Goal: Feedback & Contribution: Leave review/rating

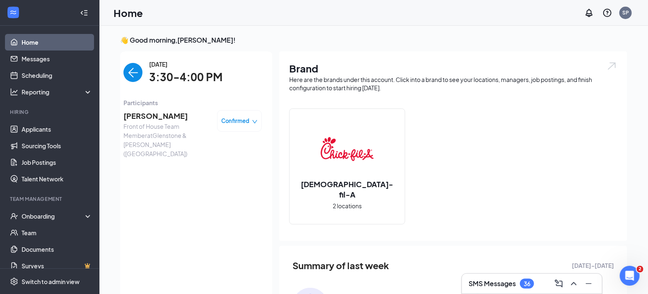
click at [139, 116] on span "[PERSON_NAME]" at bounding box center [166, 116] width 87 height 12
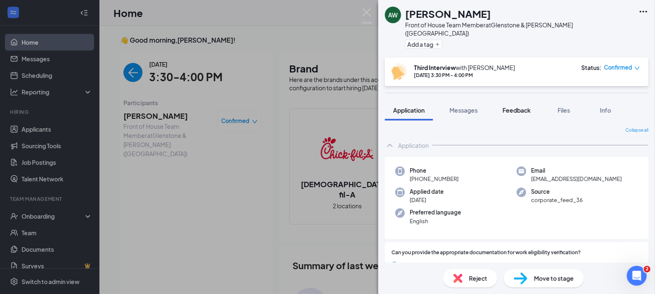
click at [514, 106] on span "Feedback" at bounding box center [516, 109] width 28 height 7
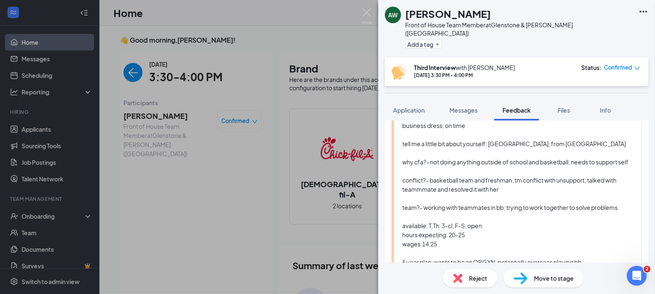
scroll to position [79, 0]
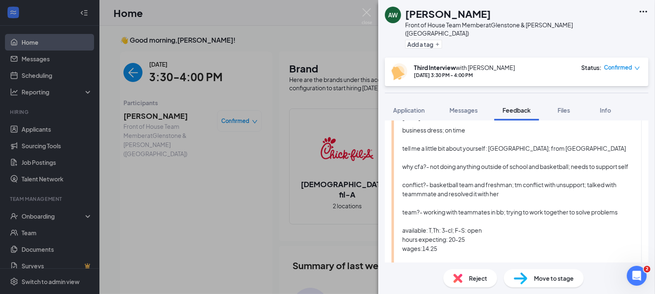
drag, startPoint x: 551, startPoint y: 145, endPoint x: 586, endPoint y: 131, distance: 37.4
click at [586, 131] on div "business dress; on time tell me a little bit about yourself: [GEOGRAPHIC_DATA];…" at bounding box center [517, 216] width 231 height 182
click at [568, 173] on div "business dress; on time tell me a little bit about yourself: [GEOGRAPHIC_DATA];…" at bounding box center [517, 216] width 231 height 182
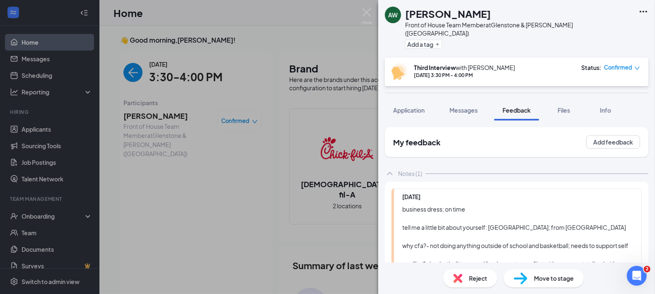
scroll to position [194, 0]
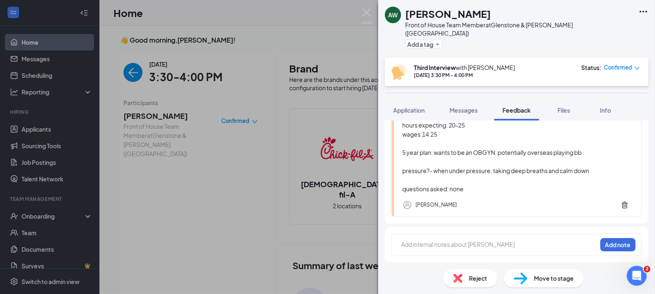
click at [429, 243] on div at bounding box center [498, 244] width 195 height 9
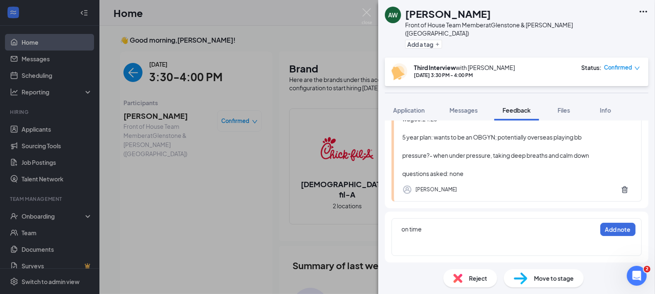
click at [414, 247] on div at bounding box center [498, 246] width 195 height 9
